Goal: Task Accomplishment & Management: Manage account settings

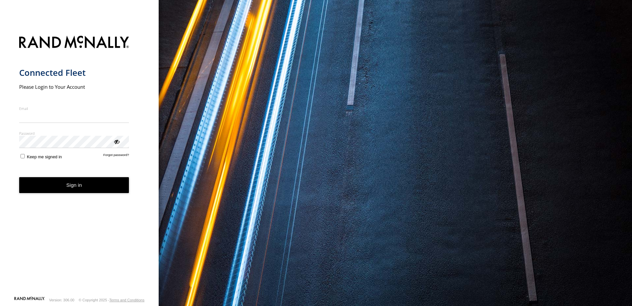
type input "**********"
click at [68, 193] on button "Sign in" at bounding box center [74, 185] width 110 height 16
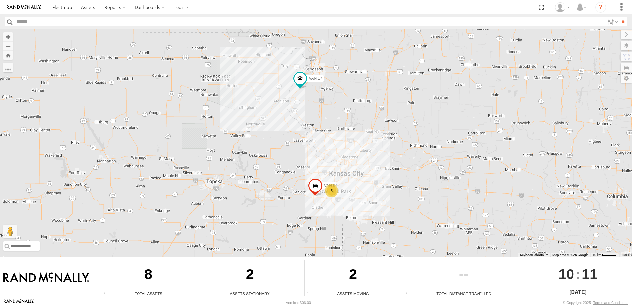
click at [317, 188] on span at bounding box center [315, 187] width 15 height 18
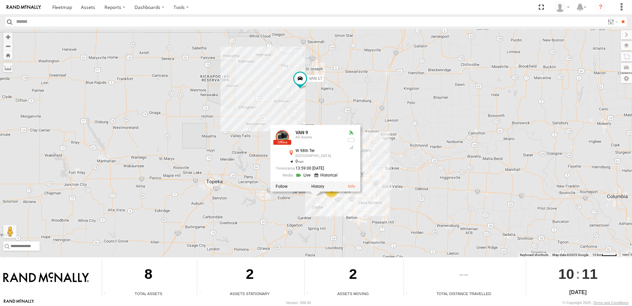
click at [306, 175] on link at bounding box center [304, 175] width 17 height 6
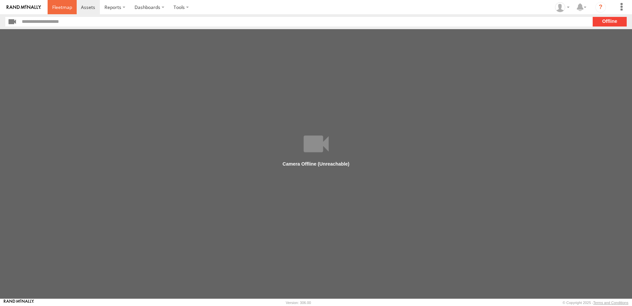
click at [60, 5] on span at bounding box center [62, 7] width 20 height 6
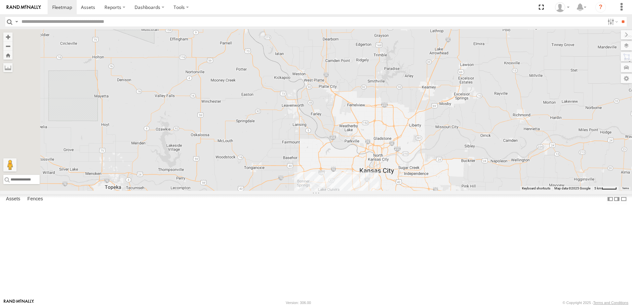
click at [0, 0] on link at bounding box center [0, 0] width 0 height 0
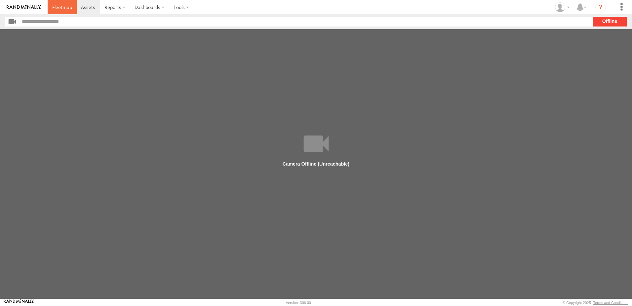
click at [57, 6] on span at bounding box center [62, 7] width 20 height 6
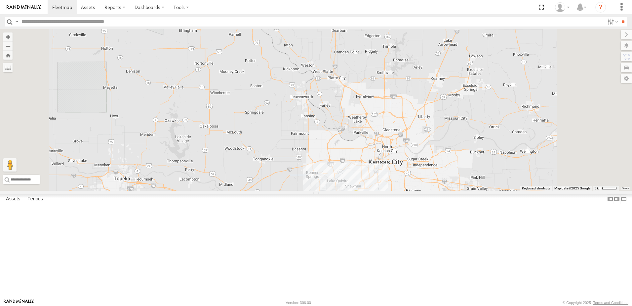
click at [0, 0] on div "All Assets" at bounding box center [0, 0] width 0 height 0
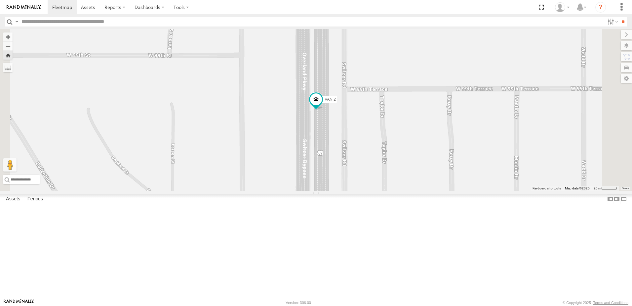
click at [0, 0] on link at bounding box center [0, 0] width 0 height 0
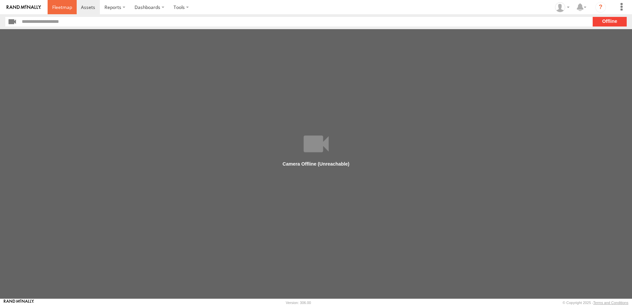
click at [61, 9] on span at bounding box center [62, 7] width 20 height 6
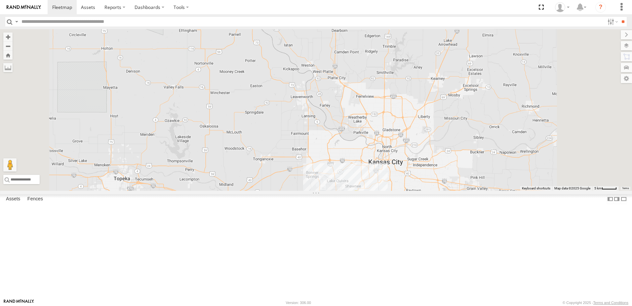
click at [0, 0] on span at bounding box center [0, 0] width 0 height 0
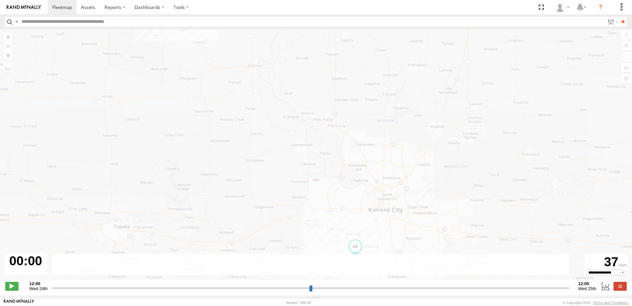
type input "**********"
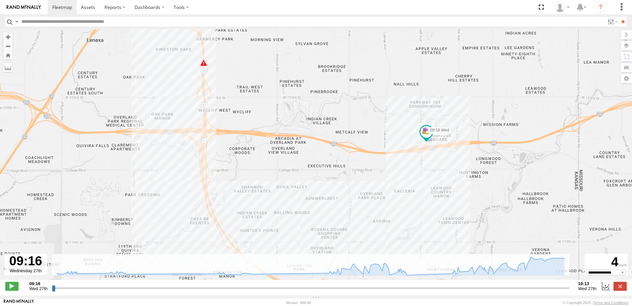
click at [24, 272] on div at bounding box center [25, 263] width 43 height 21
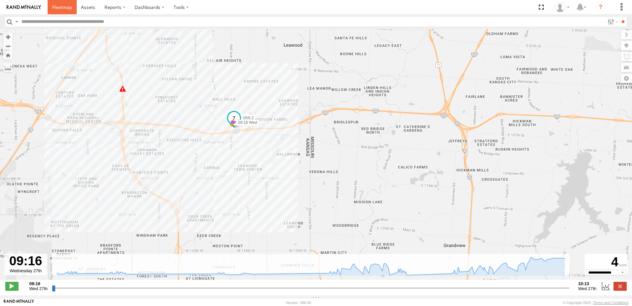
click at [65, 10] on span at bounding box center [62, 7] width 20 height 6
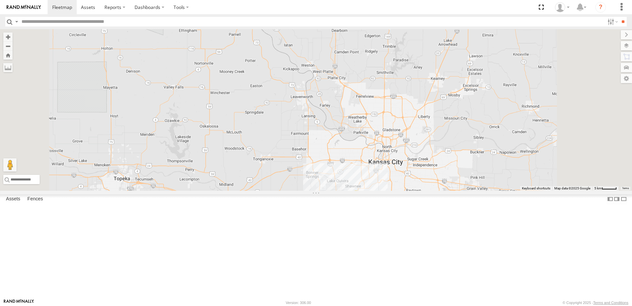
click at [0, 0] on link at bounding box center [0, 0] width 0 height 0
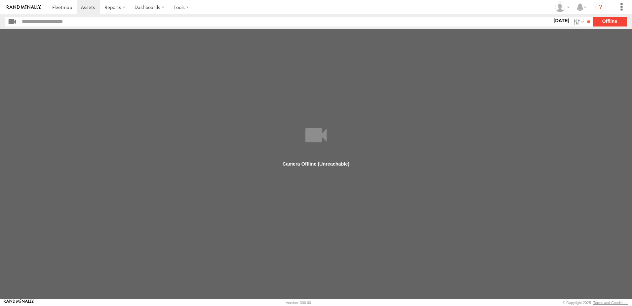
click at [557, 21] on label "27 Aug 25" at bounding box center [561, 20] width 19 height 7
click at [0, 0] on label at bounding box center [0, 0] width 0 height 0
click at [588, 22] on input "**" at bounding box center [589, 22] width 8 height 10
click at [64, 7] on span at bounding box center [62, 7] width 20 height 6
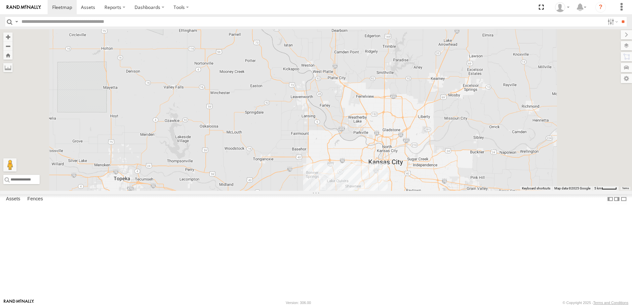
click at [0, 0] on div "VAN 2 All Assets" at bounding box center [0, 0] width 0 height 0
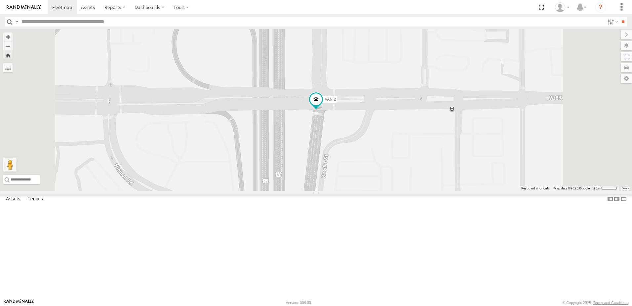
click at [0, 0] on span at bounding box center [0, 0] width 0 height 0
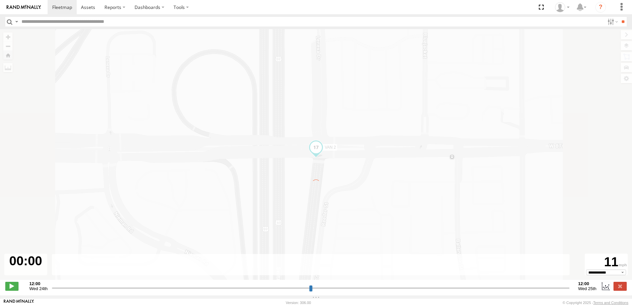
type input "**********"
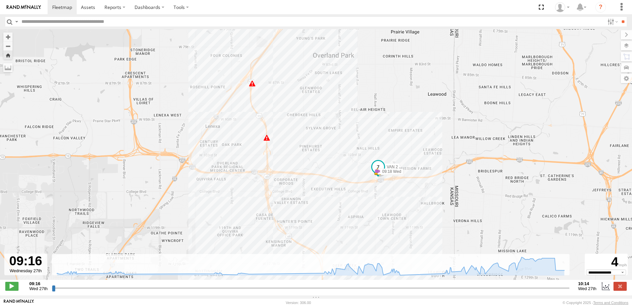
click at [25, 272] on div at bounding box center [25, 263] width 43 height 21
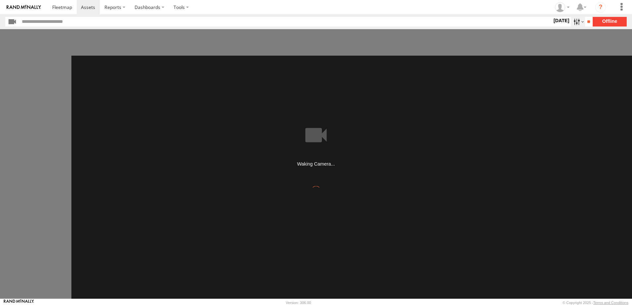
click at [572, 21] on label at bounding box center [578, 22] width 14 height 10
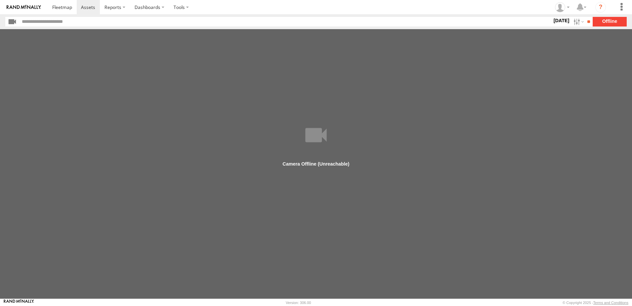
click at [0, 0] on label at bounding box center [0, 0] width 0 height 0
click at [607, 23] on section "26 Aug 25 S M T W T F S S M T W" at bounding box center [316, 22] width 622 height 10
click at [591, 21] on input "**" at bounding box center [589, 22] width 8 height 10
click at [64, 8] on span at bounding box center [62, 7] width 20 height 6
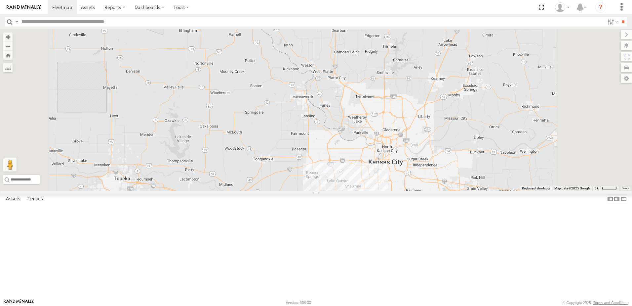
click at [0, 0] on link at bounding box center [0, 0] width 0 height 0
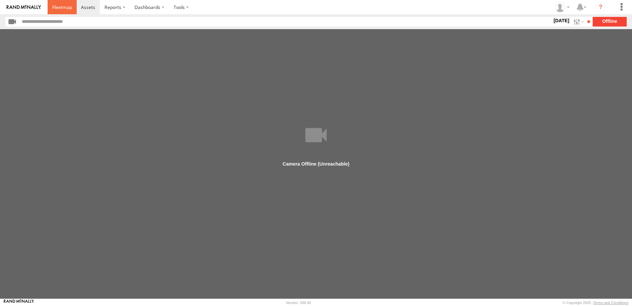
click at [60, 8] on span at bounding box center [62, 7] width 20 height 6
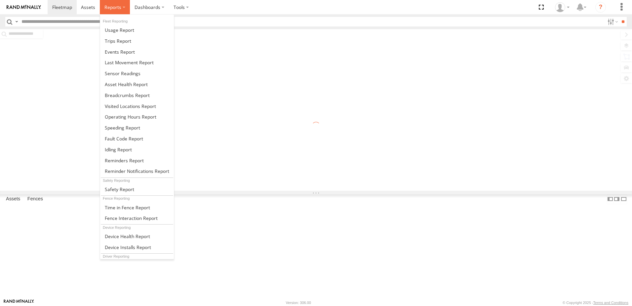
click at [109, 5] on span at bounding box center [112, 7] width 17 height 6
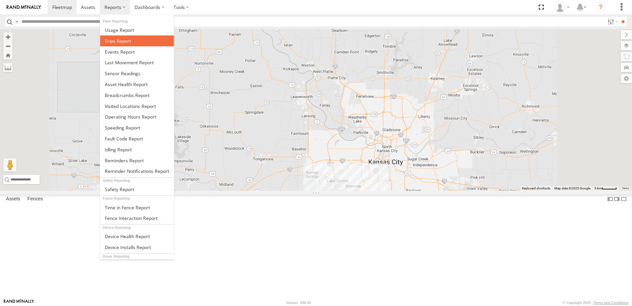
click at [109, 38] on span at bounding box center [118, 41] width 26 height 6
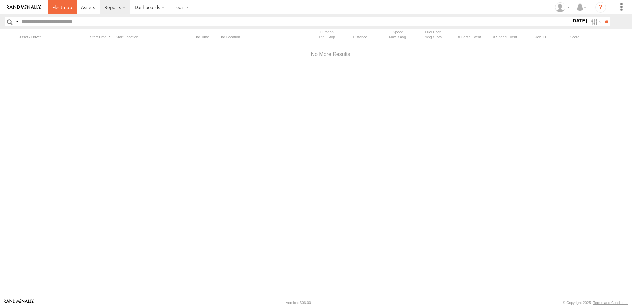
click at [65, 8] on span at bounding box center [62, 7] width 20 height 6
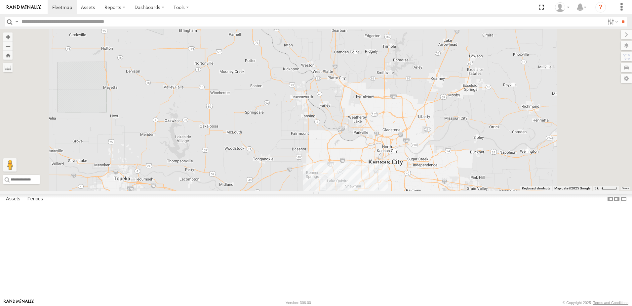
click at [0, 0] on div at bounding box center [0, 0] width 0 height 0
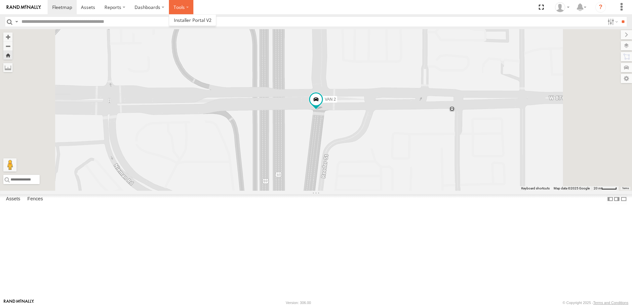
click at [180, 8] on label at bounding box center [181, 7] width 24 height 14
click at [155, 7] on label "Dashboards" at bounding box center [149, 7] width 39 height 14
click at [143, 30] on span at bounding box center [154, 31] width 38 height 6
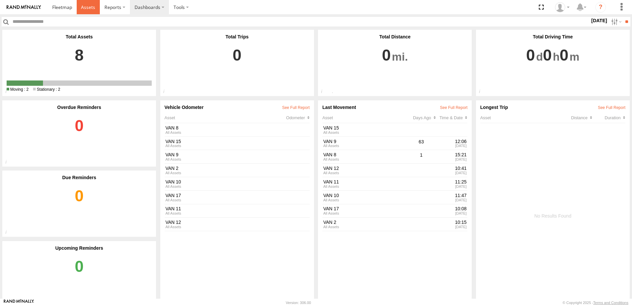
click at [90, 9] on span at bounding box center [88, 7] width 14 height 6
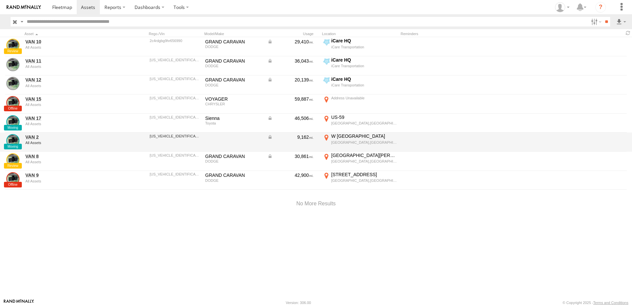
click at [342, 138] on div "W [GEOGRAPHIC_DATA]" at bounding box center [364, 136] width 66 height 6
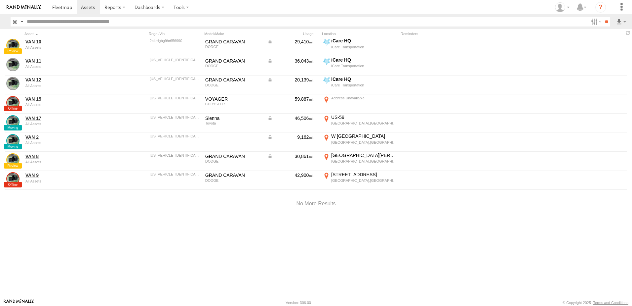
click at [0, 0] on label "×" at bounding box center [0, 0] width 0 height 0
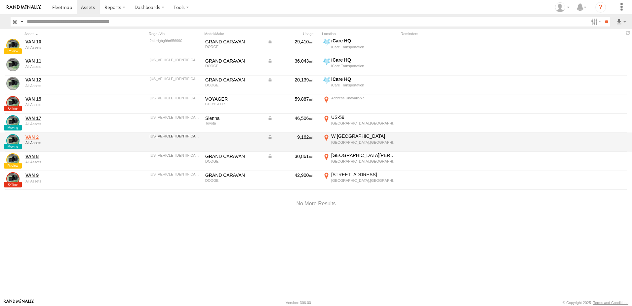
click at [29, 139] on link "VAN 2" at bounding box center [70, 137] width 91 height 6
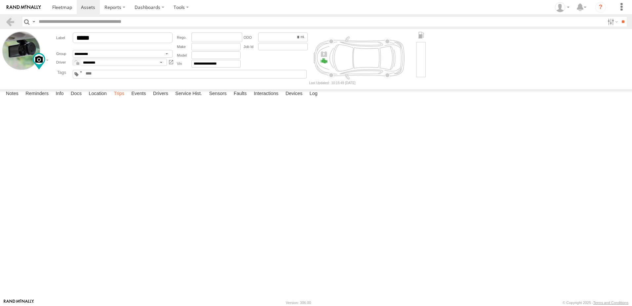
click at [118, 99] on label "Trips" at bounding box center [118, 93] width 17 height 9
click at [139, 99] on label "Events" at bounding box center [138, 93] width 21 height 9
click at [109, 38] on input "*****" at bounding box center [123, 37] width 100 height 11
type input "******"
click at [0, 0] on div "10:15:34 08/27/2025 Location Update 0 10453 W 84th Ter Overland Park,KS 38.9754…" at bounding box center [0, 0] width 0 height 0
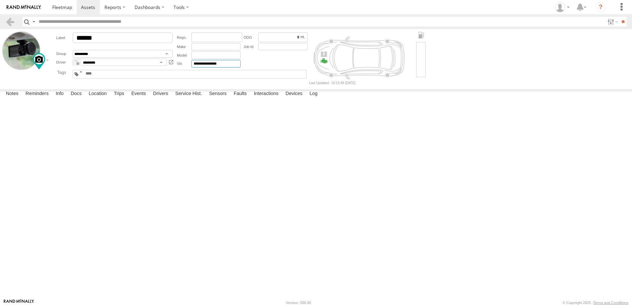
click at [235, 63] on input "**********" at bounding box center [215, 64] width 49 height 8
type input "*"
drag, startPoint x: 376, startPoint y: 191, endPoint x: 372, endPoint y: 191, distance: 4.6
click at [0, 0] on label "Close" at bounding box center [0, 0] width 0 height 0
click at [199, 64] on input "text" at bounding box center [215, 64] width 49 height 8
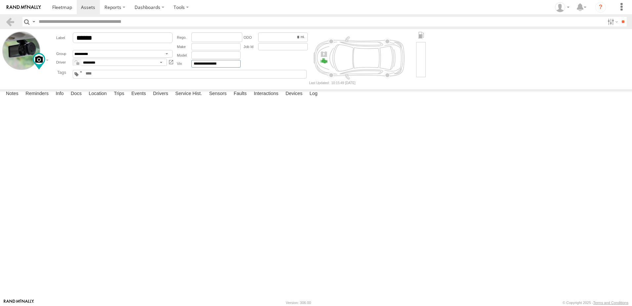
type input "**********"
click at [0, 0] on div "10:15:26 08/27/2025 Power Disconnect 17.4 W 87th St Overland Park,KS 38.97097 -…" at bounding box center [0, 0] width 0 height 0
click at [65, 9] on span at bounding box center [62, 7] width 20 height 6
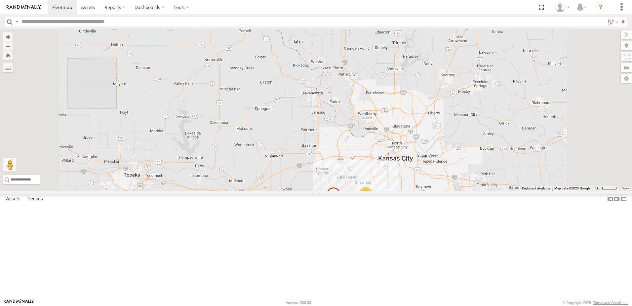
click at [0, 0] on span at bounding box center [0, 0] width 0 height 0
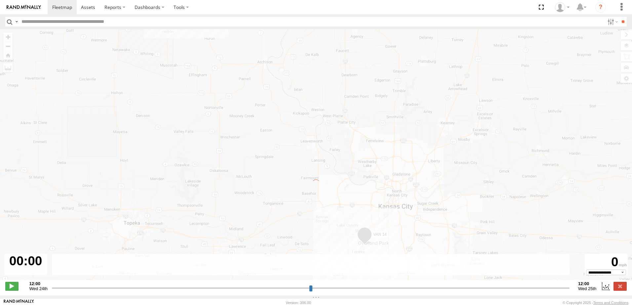
type input "**********"
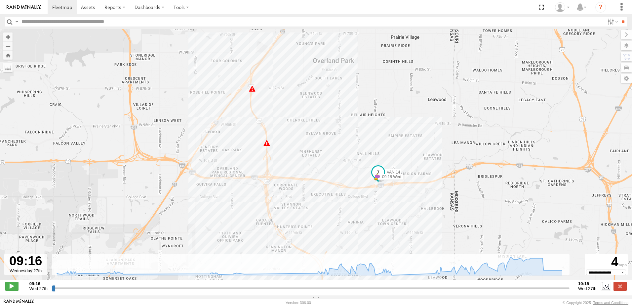
click at [46, 291] on span "Wed 27th" at bounding box center [38, 288] width 18 height 5
click at [604, 286] on label at bounding box center [606, 285] width 10 height 9
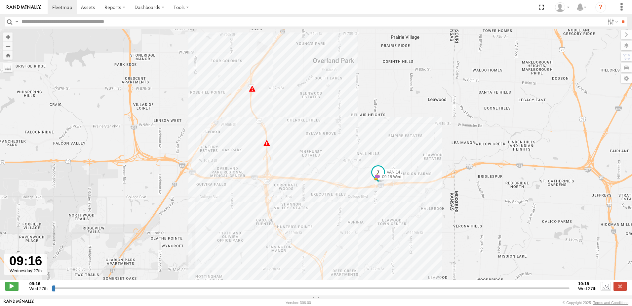
click at [604, 286] on label at bounding box center [606, 285] width 10 height 9
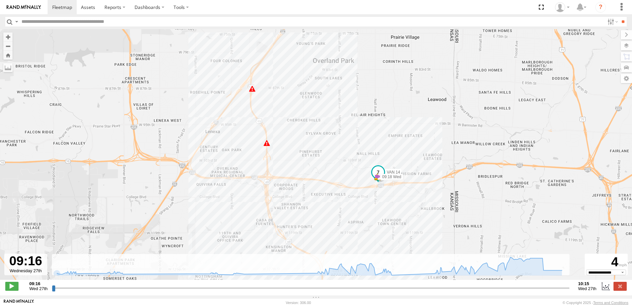
click at [30, 267] on div at bounding box center [25, 263] width 43 height 21
click at [619, 288] on label at bounding box center [620, 285] width 13 height 9
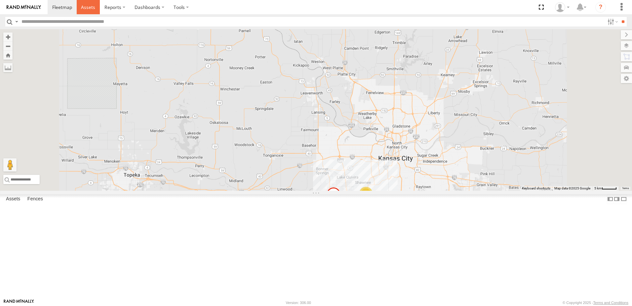
click at [85, 6] on span at bounding box center [88, 7] width 14 height 6
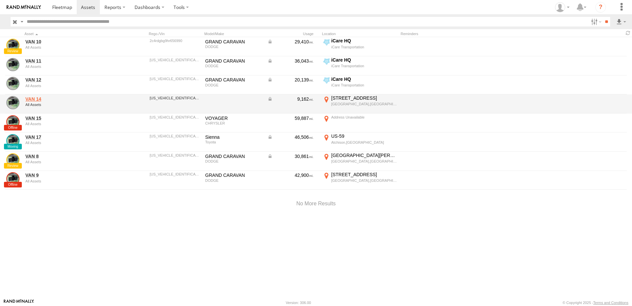
click at [38, 102] on link "VAN 14" at bounding box center [70, 99] width 91 height 6
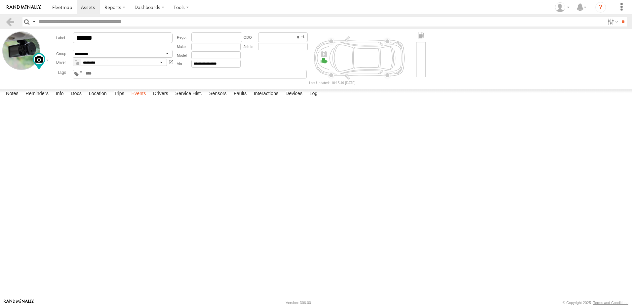
click at [141, 99] on label "Events" at bounding box center [138, 93] width 21 height 9
click at [0, 0] on div at bounding box center [0, 0] width 0 height 0
click at [191, 99] on label "Service Hist." at bounding box center [188, 93] width 33 height 9
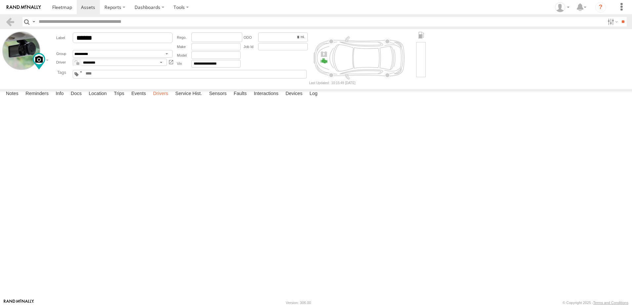
click at [163, 99] on label "Drivers" at bounding box center [161, 93] width 22 height 9
click at [141, 99] on label "Events" at bounding box center [138, 93] width 21 height 9
click at [56, 9] on span at bounding box center [62, 7] width 20 height 6
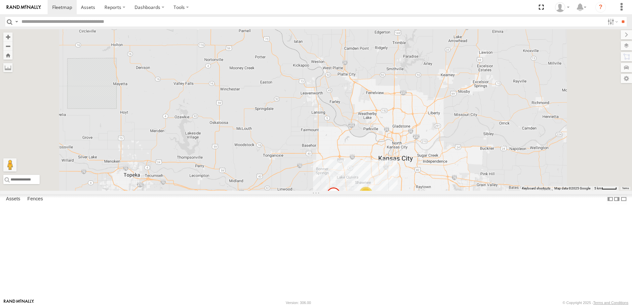
click at [0, 0] on link at bounding box center [0, 0] width 0 height 0
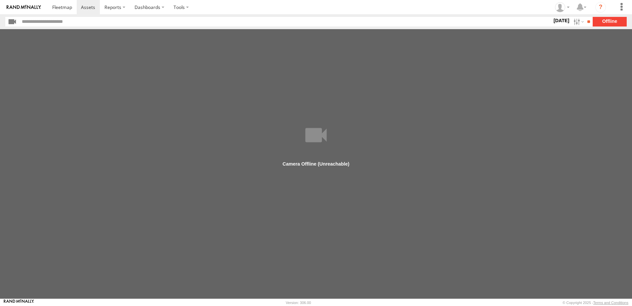
click at [65, 23] on input "text" at bounding box center [286, 22] width 533 height 10
click at [571, 20] on label at bounding box center [578, 22] width 14 height 10
click at [0, 0] on label at bounding box center [0, 0] width 0 height 0
click at [587, 24] on input "**" at bounding box center [589, 22] width 8 height 10
